Goal: Transaction & Acquisition: Download file/media

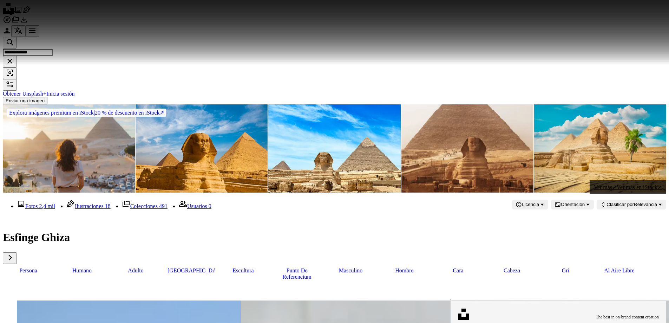
scroll to position [2085, 0]
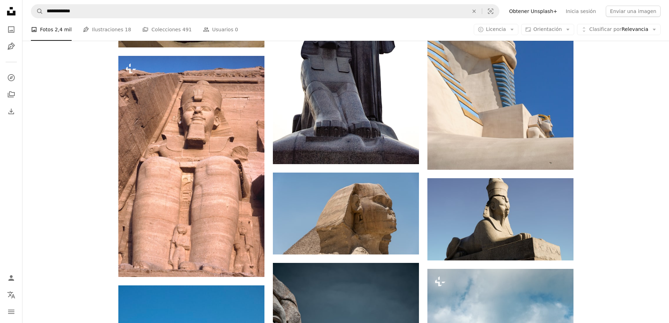
scroll to position [2085, 0]
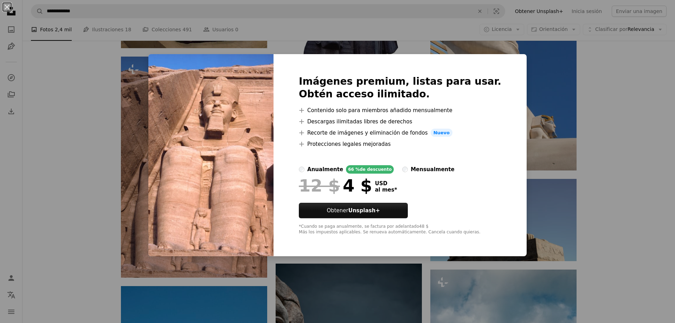
click at [582, 204] on div "An X shape Imágenes premium, listas para usar. Obtén acceso ilimitado. A plus s…" at bounding box center [337, 161] width 675 height 323
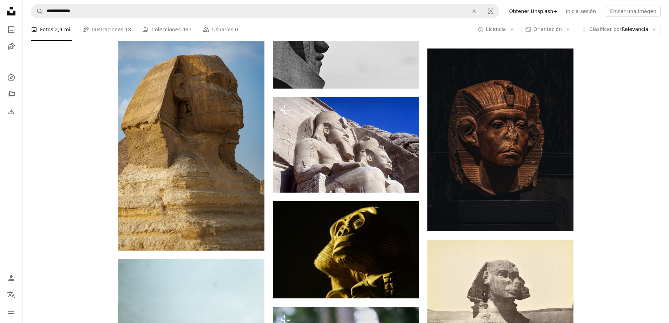
scroll to position [4592, 0]
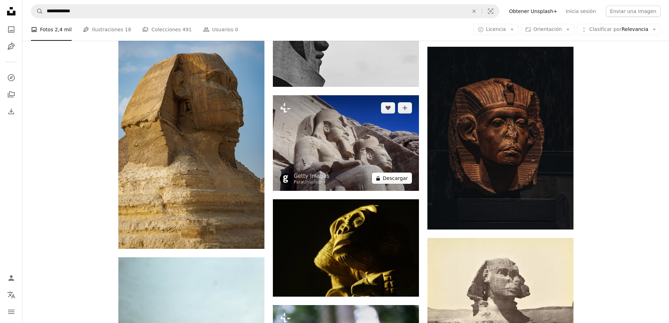
click at [393, 179] on button "A lock Descargar" at bounding box center [392, 178] width 40 height 11
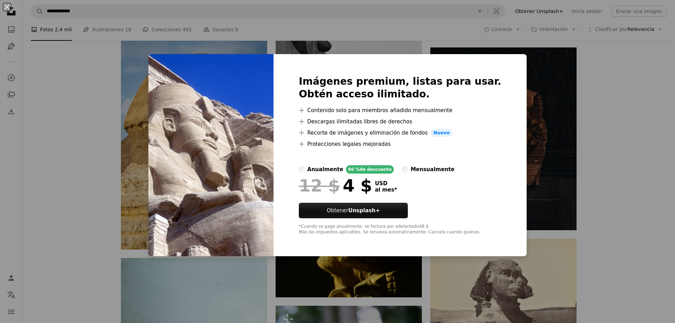
click at [597, 107] on div "An X shape Imágenes premium, listas para usar. Obtén acceso ilimitado. A plus s…" at bounding box center [337, 161] width 675 height 323
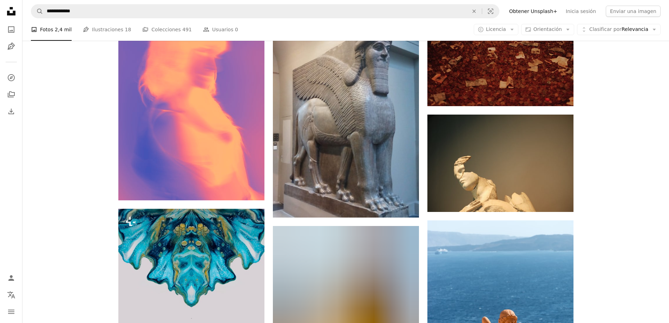
scroll to position [8434, 0]
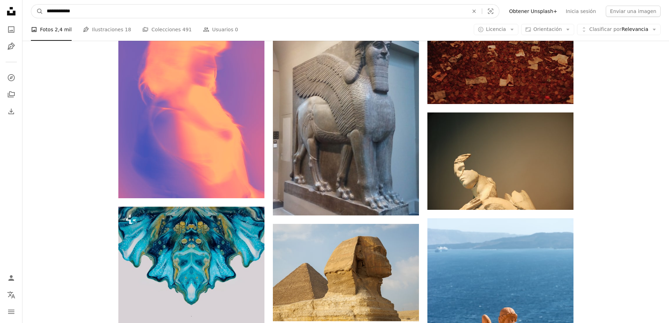
click at [78, 10] on input "**********" at bounding box center [254, 11] width 423 height 13
type input "*"
type input "**********"
click at [31, 5] on button "A magnifying glass" at bounding box center [37, 11] width 12 height 13
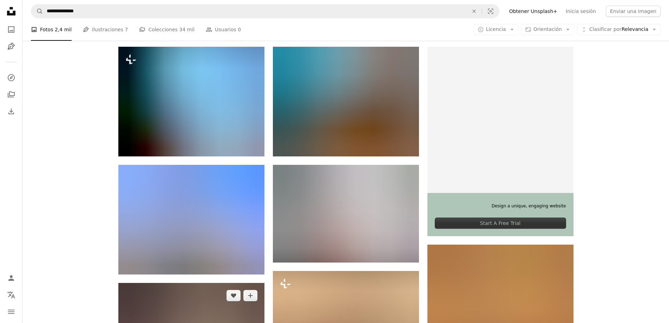
scroll to position [211, 0]
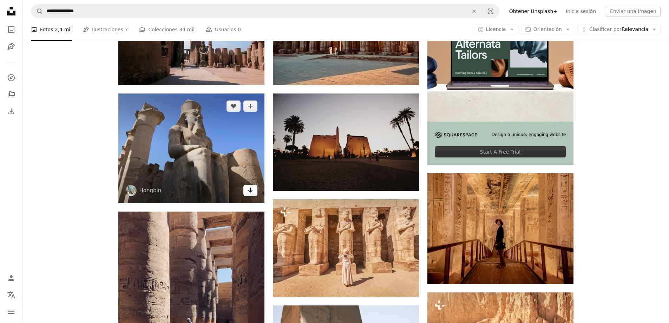
click at [253, 192] on icon "Arrow pointing down" at bounding box center [251, 190] width 6 height 8
